Goal: Navigation & Orientation: Find specific page/section

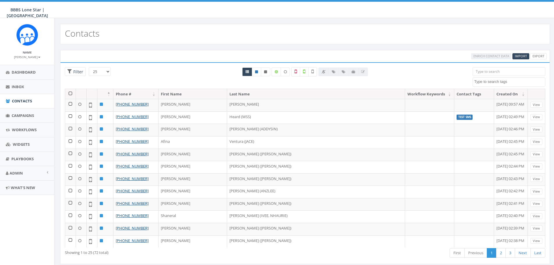
select select
click at [23, 86] on span "Inbox" at bounding box center [18, 86] width 13 height 5
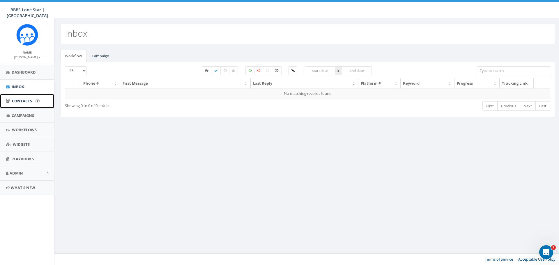
click at [24, 99] on span "Contacts" at bounding box center [22, 100] width 20 height 5
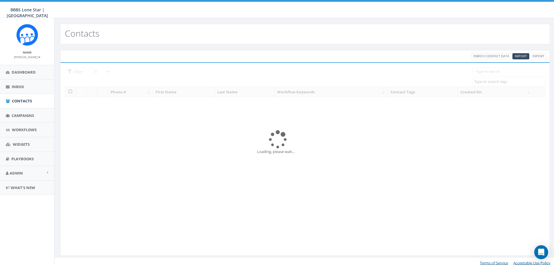
select select
